Goal: Task Accomplishment & Management: Manage account settings

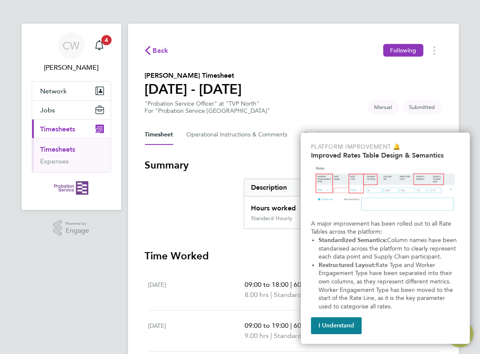
click at [444, 98] on div "Back Following [PERSON_NAME] Timesheet [DATE] - [DATE] "Probation Service Offic…" at bounding box center [293, 310] width 331 height 573
click at [330, 326] on button "I Understand" at bounding box center [336, 325] width 51 height 17
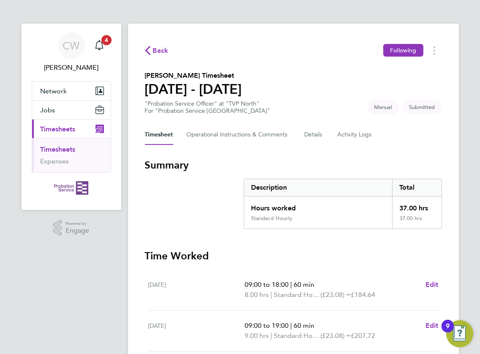
click at [400, 259] on h3 "Time Worked" at bounding box center [293, 256] width 297 height 14
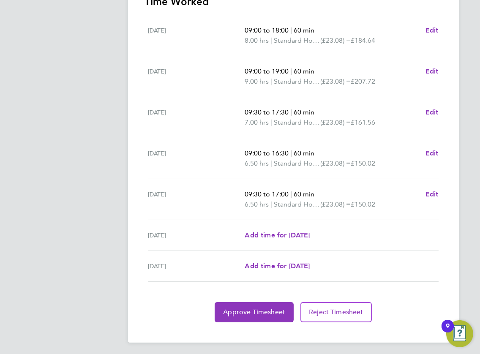
scroll to position [255, 0]
click at [265, 313] on span "Approve Timesheet" at bounding box center [254, 311] width 62 height 8
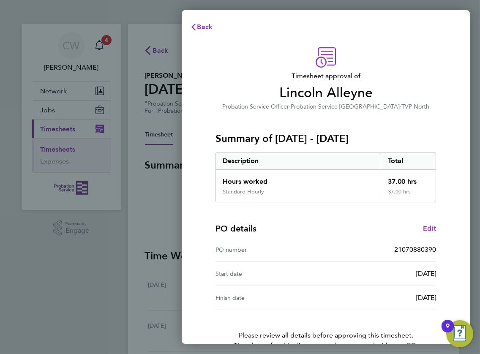
click at [349, 299] on div "[DATE]" at bounding box center [381, 298] width 110 height 10
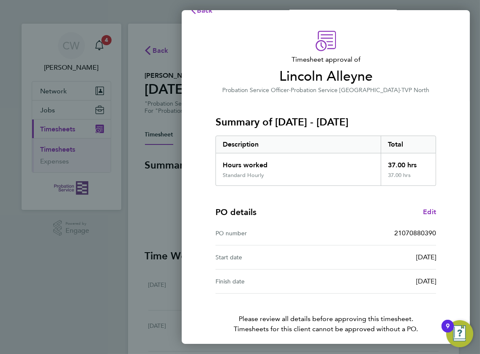
scroll to position [50, 0]
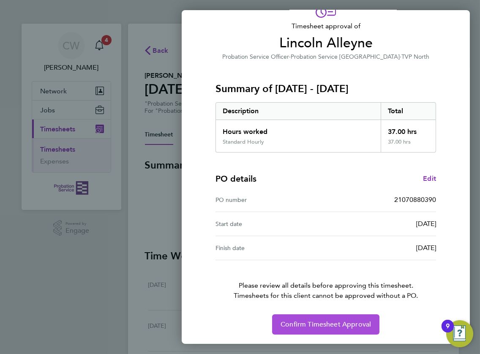
click at [346, 317] on button "Confirm Timesheet Approval" at bounding box center [325, 324] width 107 height 20
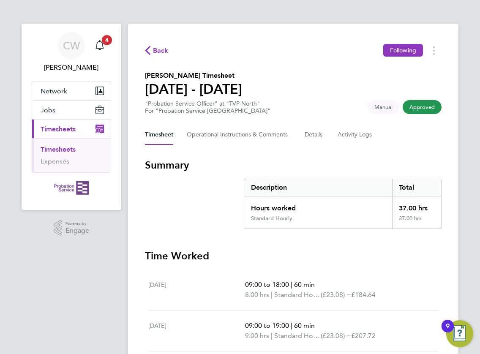
click at [155, 48] on span "Back" at bounding box center [161, 51] width 16 height 10
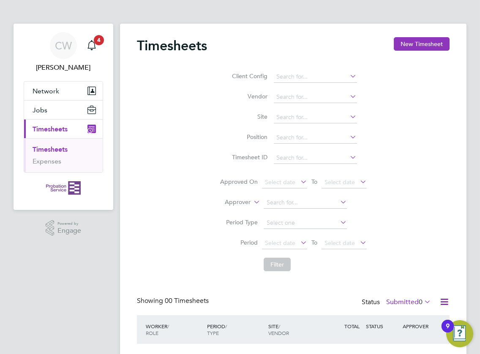
click at [441, 96] on div "Client Config Vendor Site Position Timesheet ID Approved On Select date To Sele…" at bounding box center [293, 169] width 313 height 213
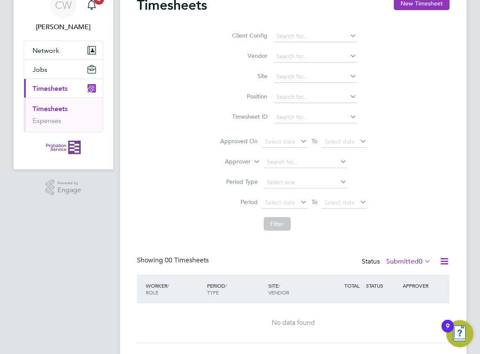
scroll to position [59, 0]
